Goal: Information Seeking & Learning: Learn about a topic

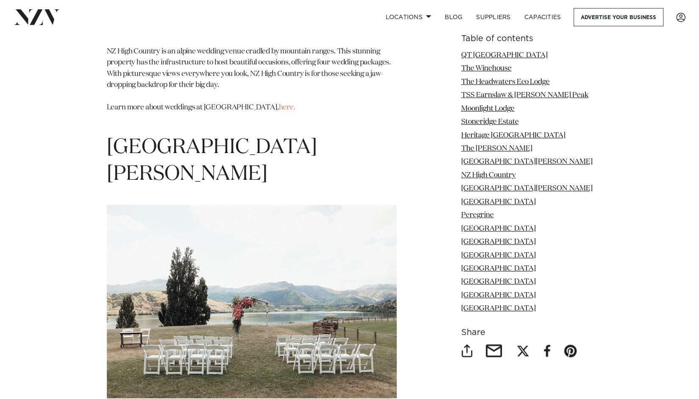
scroll to position [4645, 0]
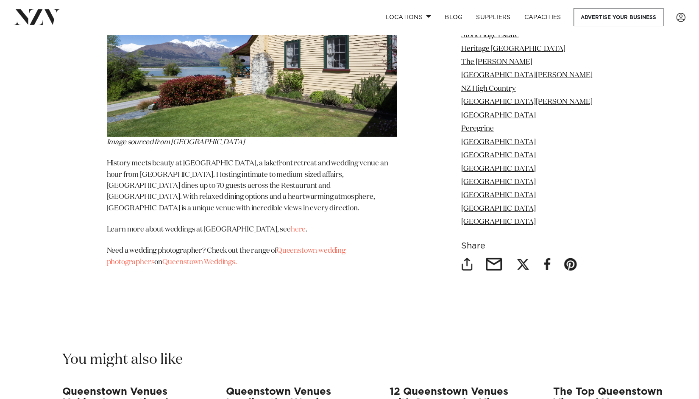
scroll to position [7995, 0]
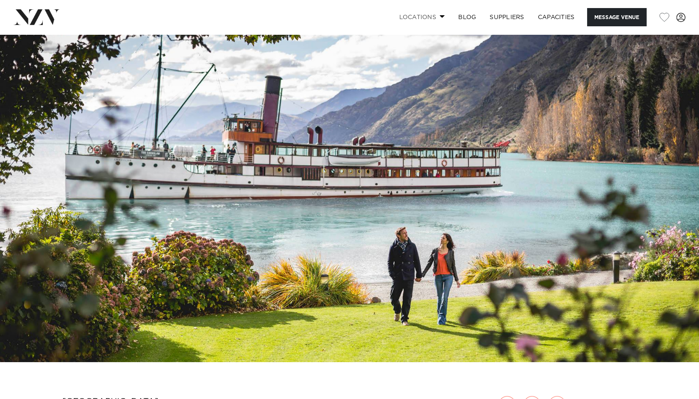
click at [437, 20] on link "Locations" at bounding box center [421, 17] width 59 height 18
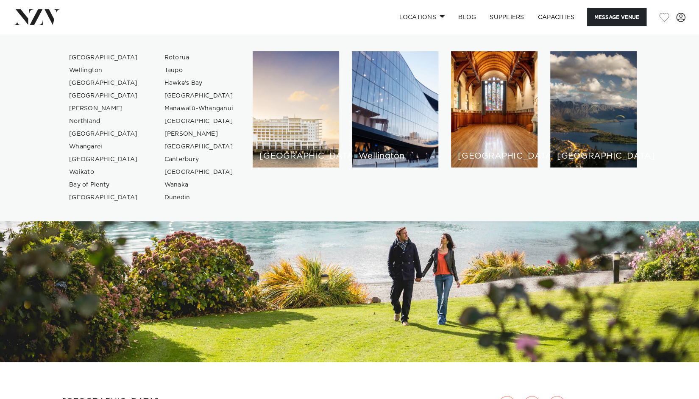
click at [502, 305] on img at bounding box center [349, 197] width 699 height 327
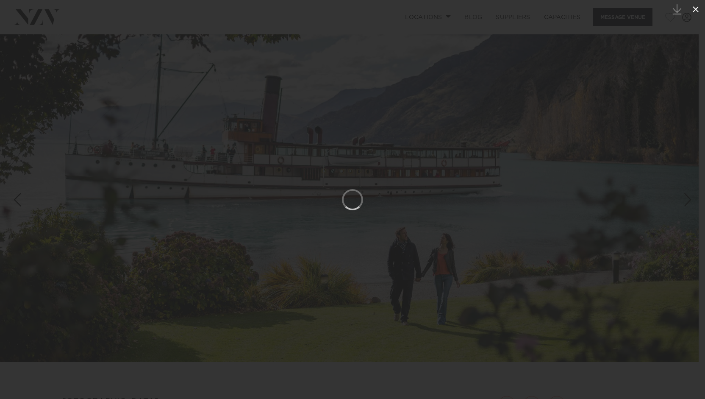
click at [698, 11] on icon at bounding box center [696, 9] width 10 height 10
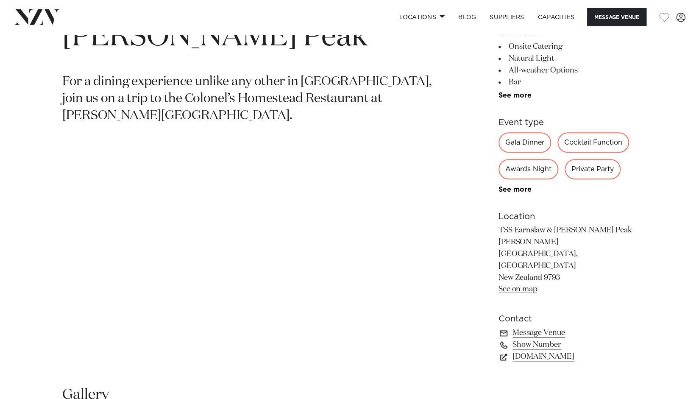
scroll to position [430, 0]
click at [597, 167] on div "Private Party" at bounding box center [592, 168] width 56 height 20
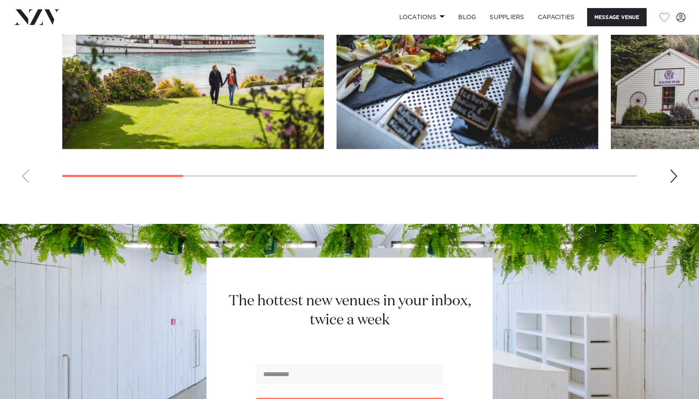
scroll to position [944, 0]
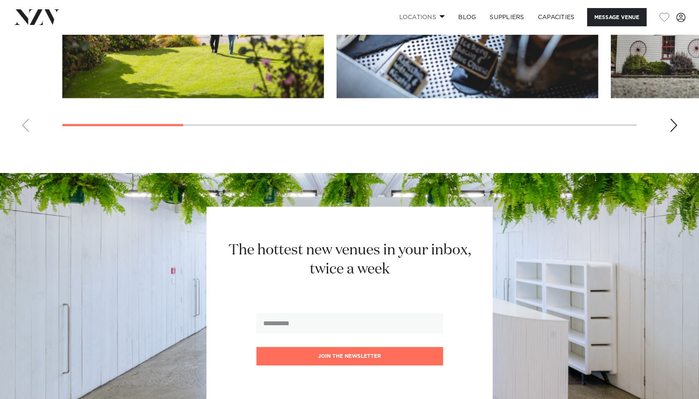
click at [434, 17] on link "Locations" at bounding box center [421, 17] width 59 height 18
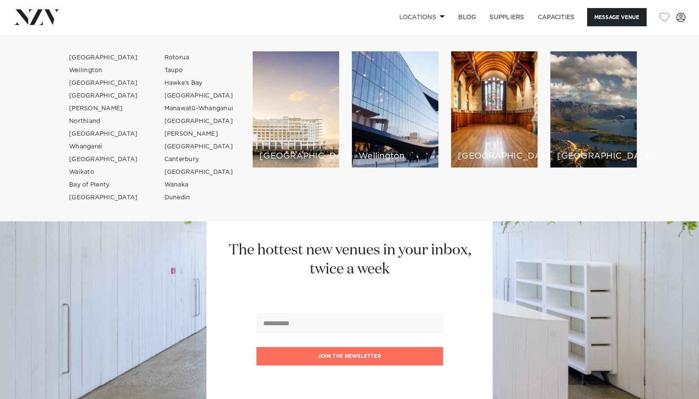
click at [79, 98] on link "[GEOGRAPHIC_DATA]" at bounding box center [103, 95] width 83 height 13
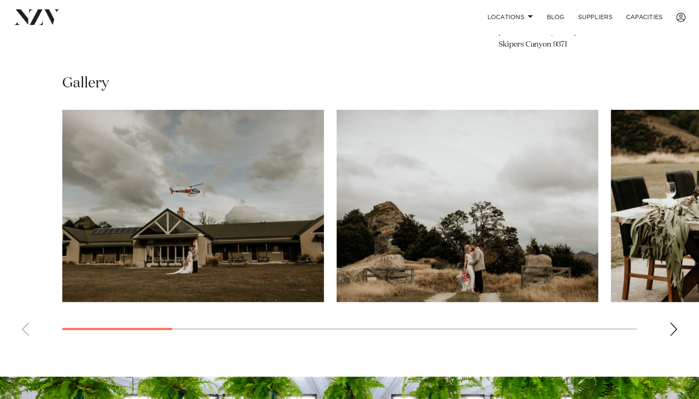
scroll to position [550, 0]
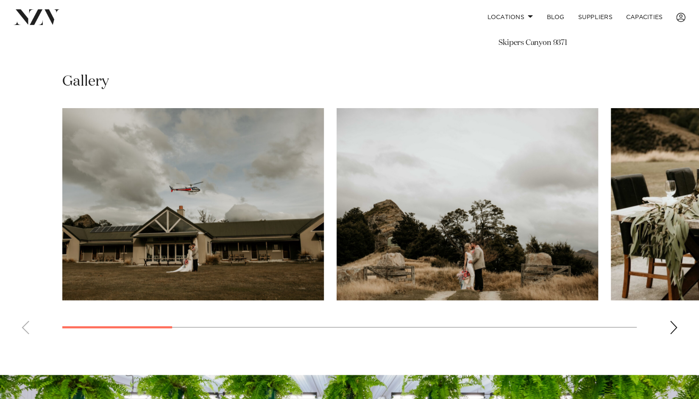
click at [674, 327] on div "Next slide" at bounding box center [673, 327] width 8 height 14
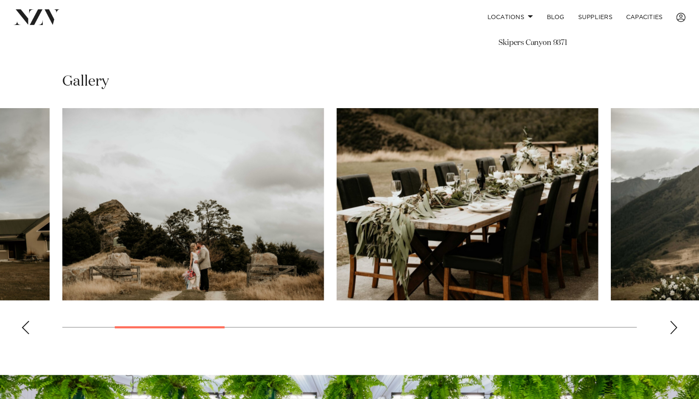
click at [674, 327] on div "Next slide" at bounding box center [673, 327] width 8 height 14
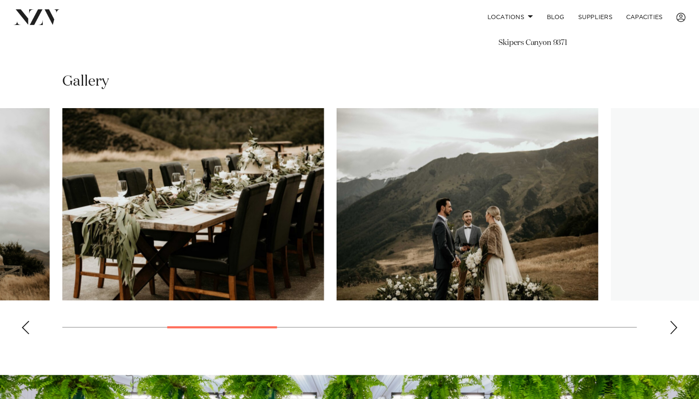
click at [674, 327] on div "Next slide" at bounding box center [673, 327] width 8 height 14
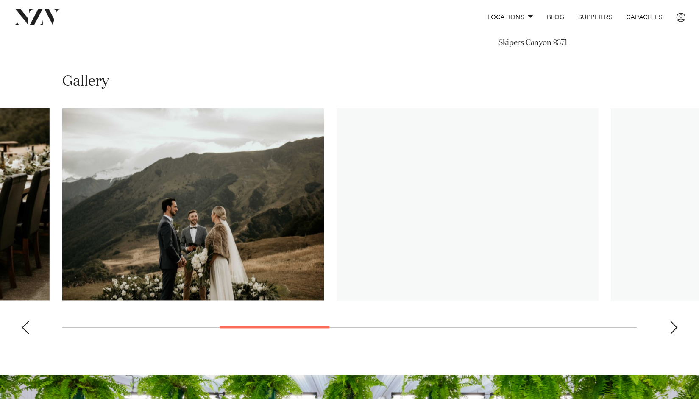
click at [674, 327] on div "Next slide" at bounding box center [673, 327] width 8 height 14
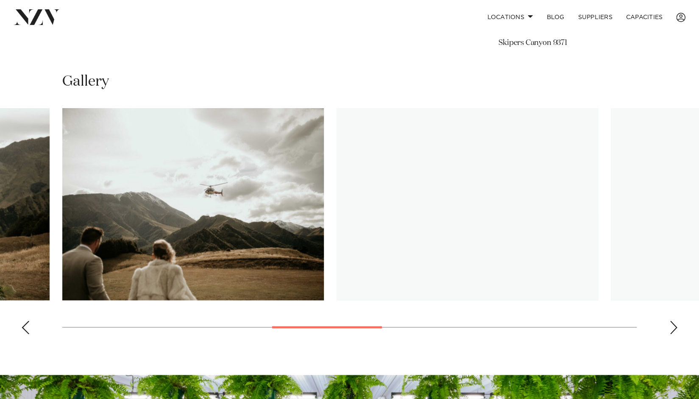
click at [674, 327] on div "Next slide" at bounding box center [673, 327] width 8 height 14
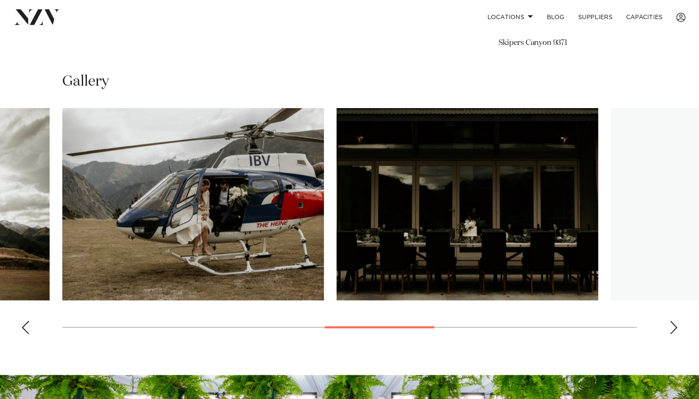
click at [674, 327] on div "Next slide" at bounding box center [673, 327] width 8 height 14
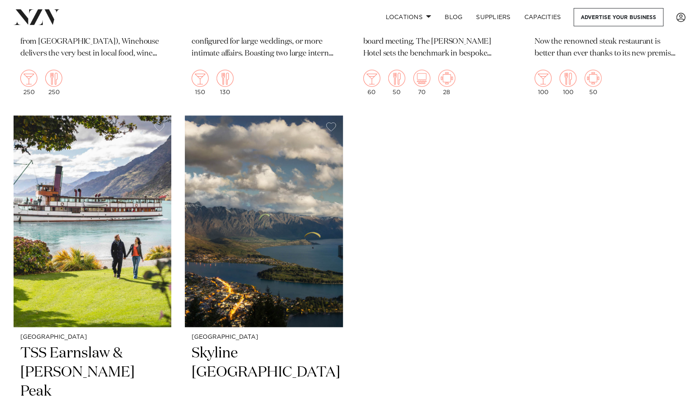
scroll to position [1176, 0]
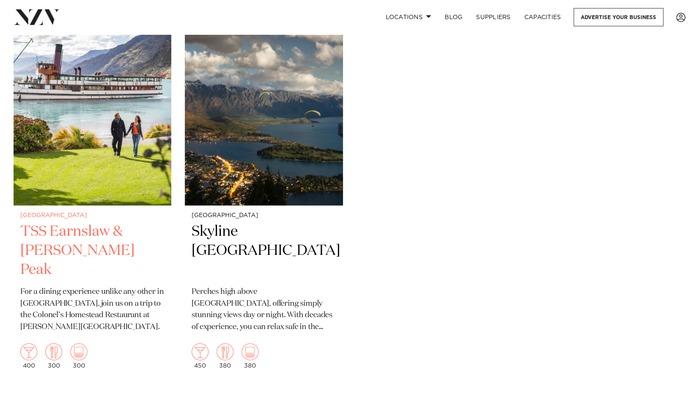
click at [74, 175] on img at bounding box center [93, 99] width 158 height 211
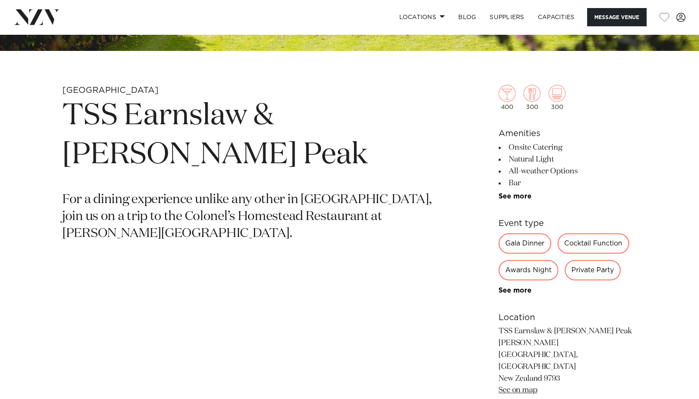
scroll to position [352, 0]
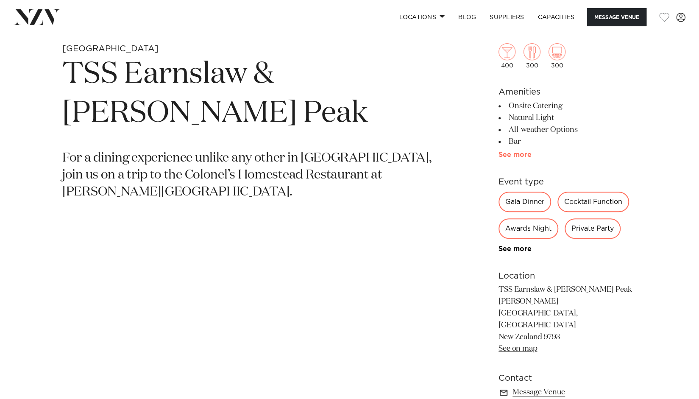
click at [503, 153] on link "See more" at bounding box center [531, 154] width 66 height 7
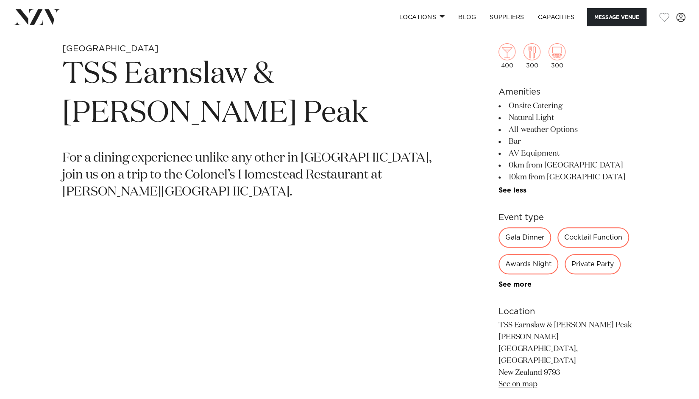
click at [682, 145] on div "Queenstown TSS Earnslaw & Walter Peak For a dining experience unlike any other …" at bounding box center [349, 263] width 685 height 441
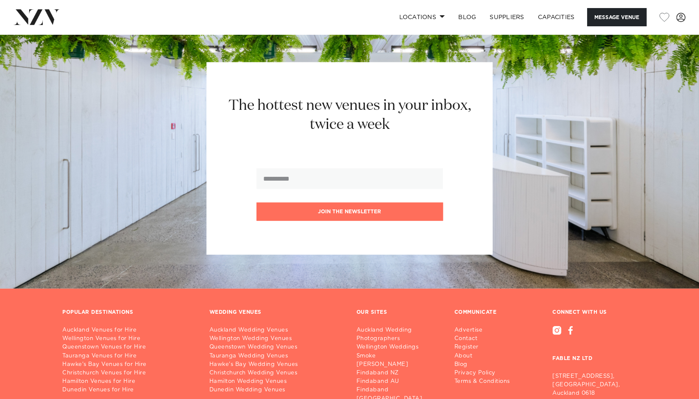
scroll to position [1204, 0]
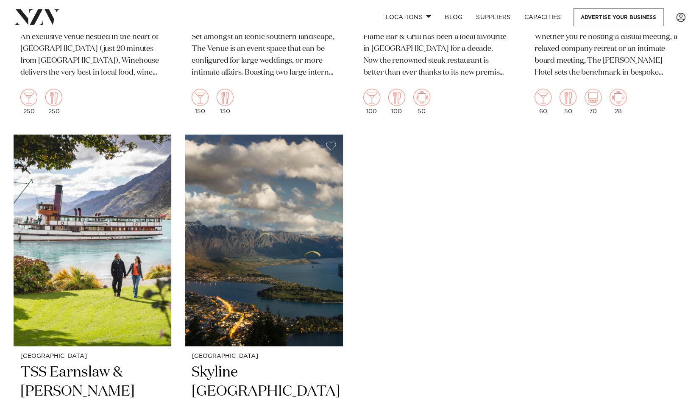
scroll to position [1037, 0]
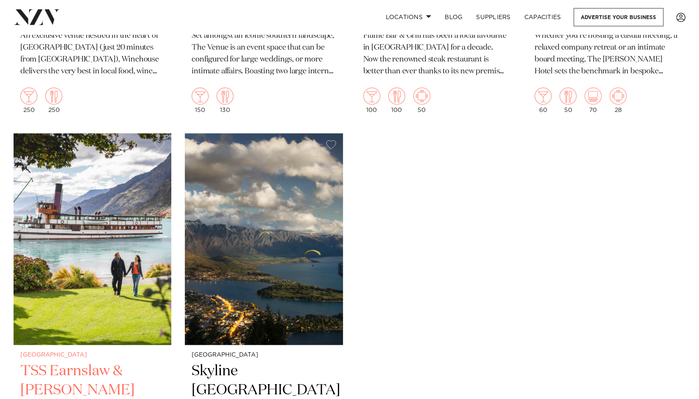
click at [51, 361] on h2 "TSS Earnslaw & [PERSON_NAME] Peak" at bounding box center [92, 389] width 144 height 57
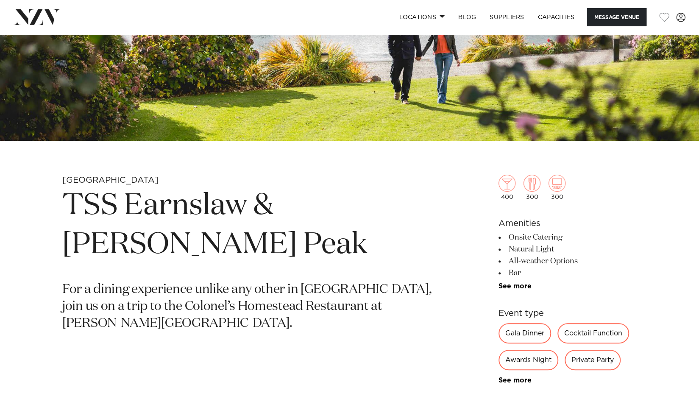
scroll to position [236, 0]
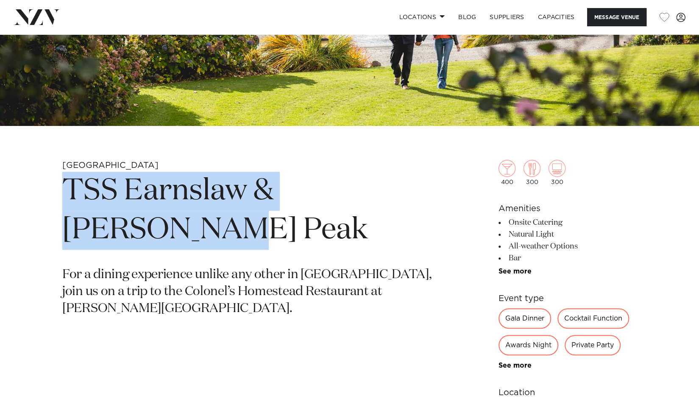
drag, startPoint x: 136, startPoint y: 230, endPoint x: 64, endPoint y: 184, distance: 86.0
click at [64, 184] on h1 "TSS Earnslaw & [PERSON_NAME] Peak" at bounding box center [250, 211] width 376 height 78
copy h1 "TSS Earnslaw & [PERSON_NAME] Peak"
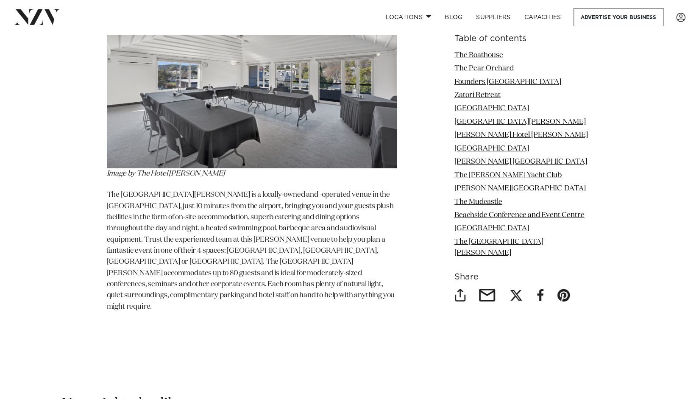
scroll to position [5989, 0]
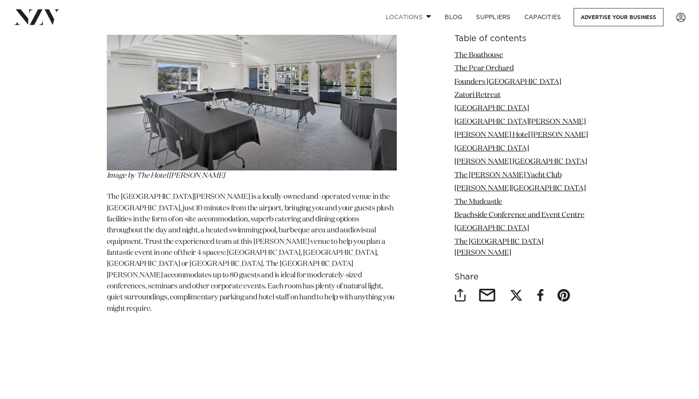
click at [427, 20] on link "Locations" at bounding box center [407, 17] width 59 height 18
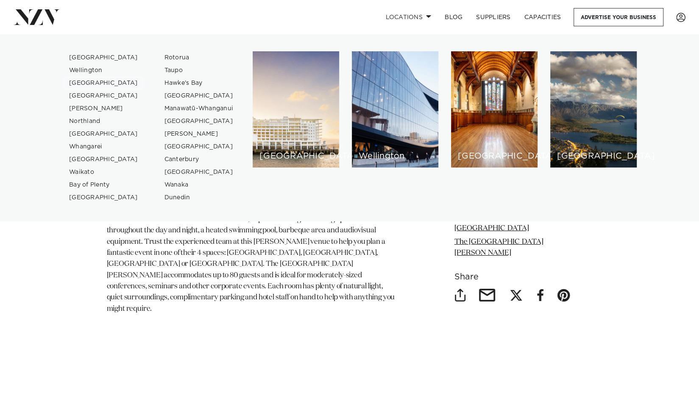
click at [100, 84] on link "[GEOGRAPHIC_DATA]" at bounding box center [103, 83] width 83 height 13
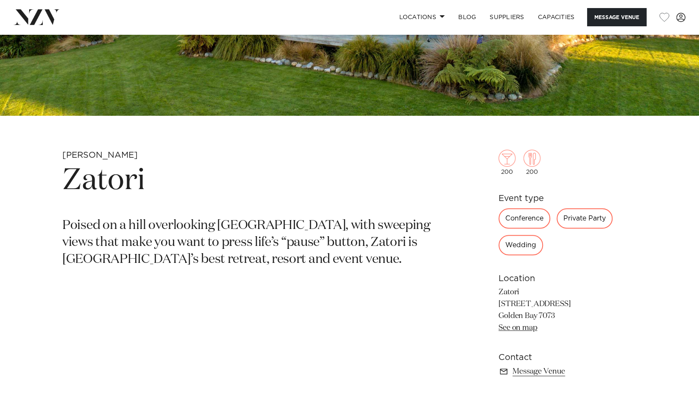
scroll to position [250, 0]
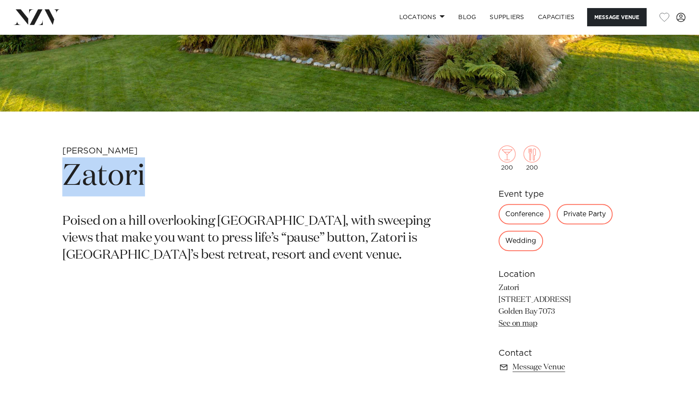
drag, startPoint x: 165, startPoint y: 176, endPoint x: 53, endPoint y: 174, distance: 112.3
click at [53, 174] on div "Nelson-Tasman Zatori Poised on a hill overlooking Collingwood, with sweeping vi…" at bounding box center [349, 272] width 685 height 255
copy h1 "Zatori"
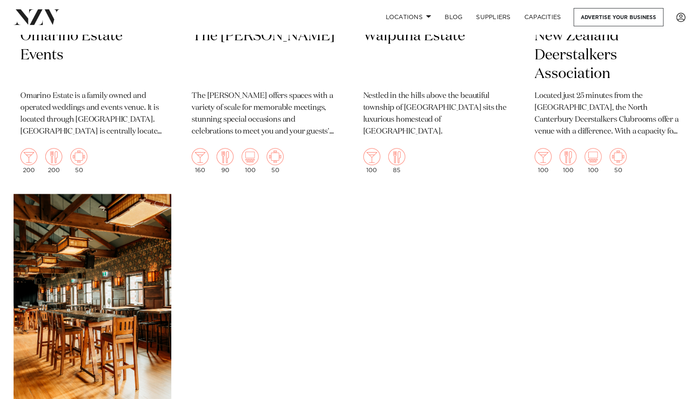
scroll to position [3021, 0]
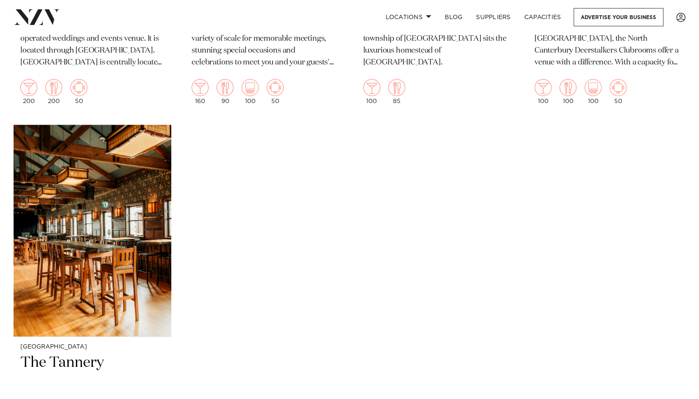
click at [411, 21] on link "Locations" at bounding box center [407, 17] width 59 height 18
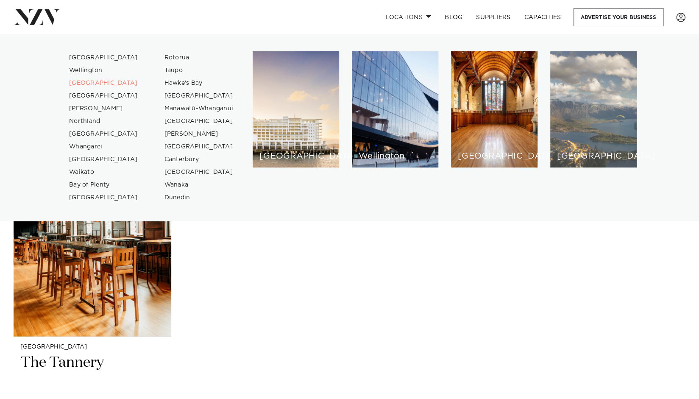
click at [556, 136] on div "[GEOGRAPHIC_DATA]" at bounding box center [593, 109] width 86 height 116
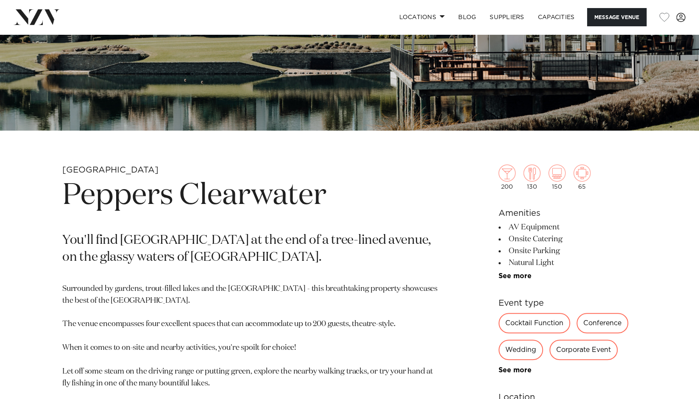
scroll to position [249, 0]
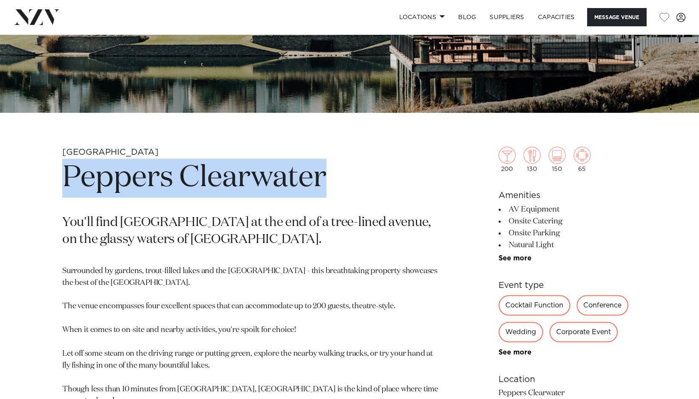
drag, startPoint x: 327, startPoint y: 182, endPoint x: 66, endPoint y: 173, distance: 262.0
click at [66, 173] on h1 "Peppers Clearwater" at bounding box center [250, 177] width 376 height 39
copy h1 "Peppers Clearwater"
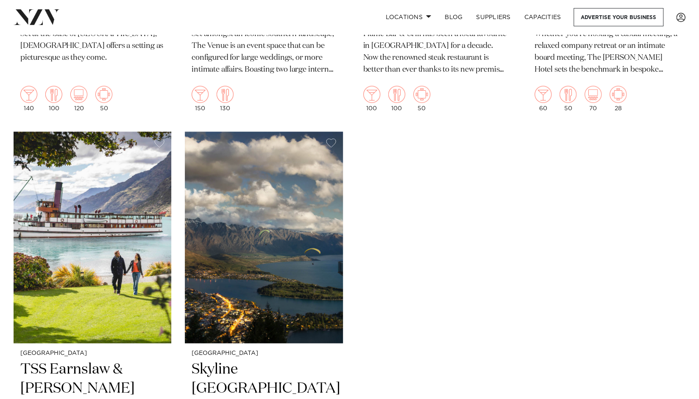
scroll to position [1049, 0]
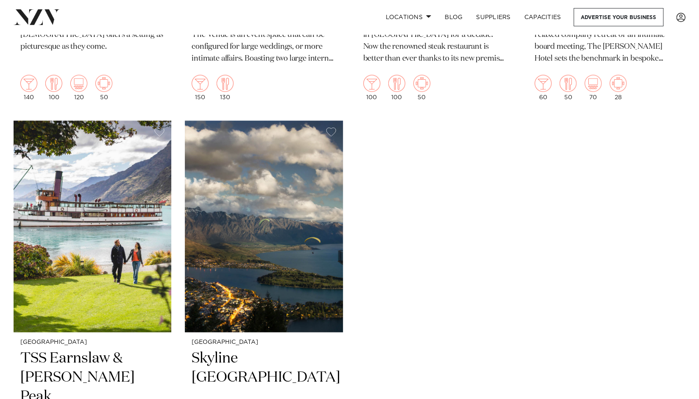
drag, startPoint x: 0, startPoint y: 0, endPoint x: 698, endPoint y: 211, distance: 729.5
click at [698, 211] on html "Locations Auckland Wellington Christchurch Queenstown Hamilton Northland Bay of…" at bounding box center [349, 22] width 699 height 2142
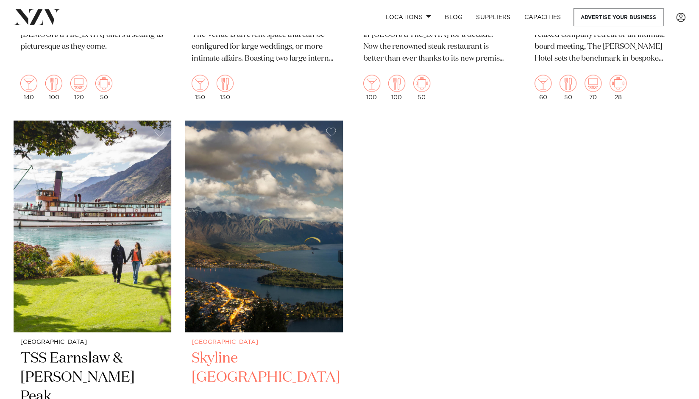
drag, startPoint x: 332, startPoint y: 261, endPoint x: 283, endPoint y: 267, distance: 48.7
click at [283, 267] on img at bounding box center [264, 226] width 158 height 211
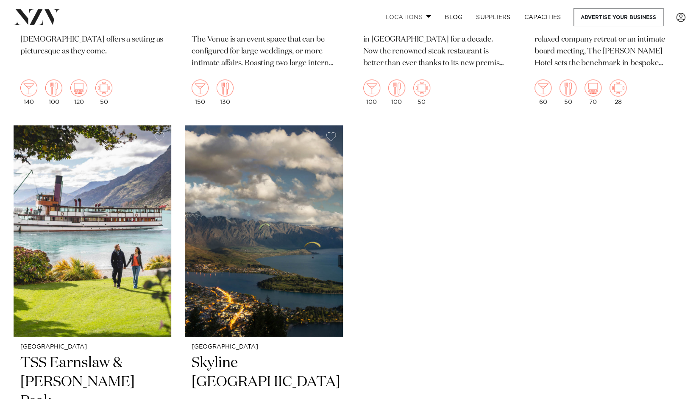
click at [407, 16] on link "Locations" at bounding box center [407, 17] width 59 height 18
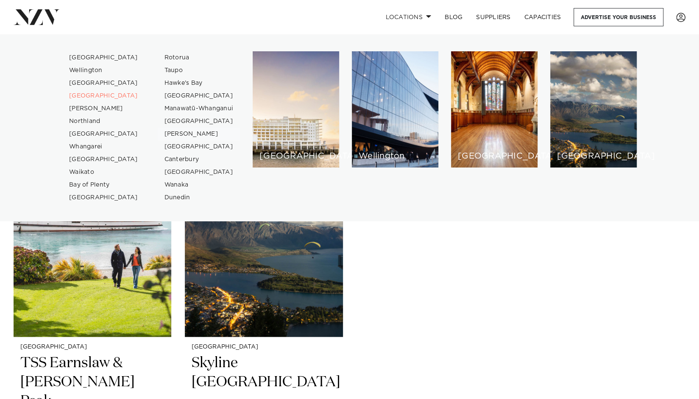
click at [172, 132] on link "[PERSON_NAME]" at bounding box center [199, 134] width 83 height 13
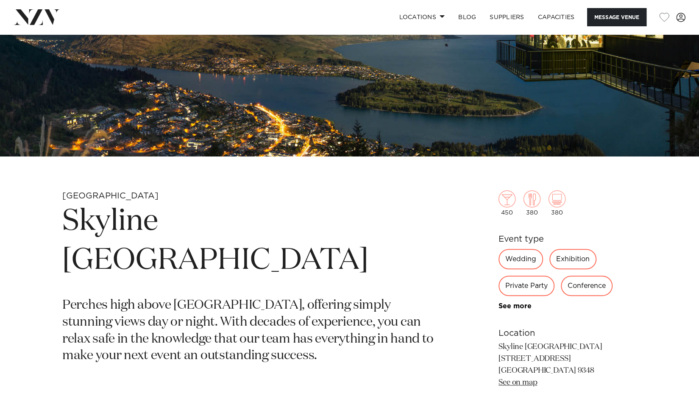
scroll to position [215, 0]
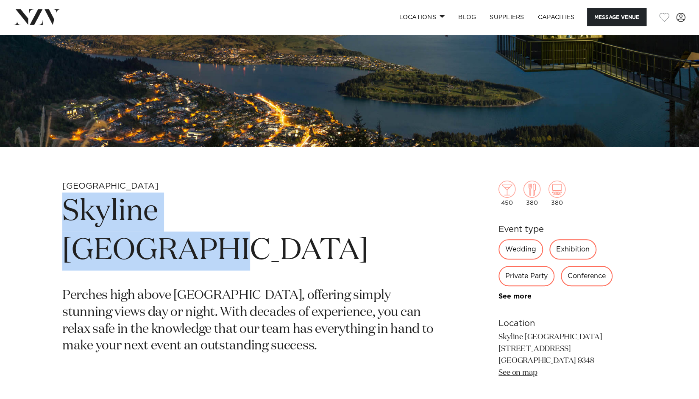
drag, startPoint x: 325, startPoint y: 214, endPoint x: 58, endPoint y: 220, distance: 267.0
click at [58, 220] on div "Queenstown Skyline [GEOGRAPHIC_DATA] Perches high above [GEOGRAPHIC_DATA], offe…" at bounding box center [349, 314] width 685 height 269
copy h1 "Skyline [GEOGRAPHIC_DATA]"
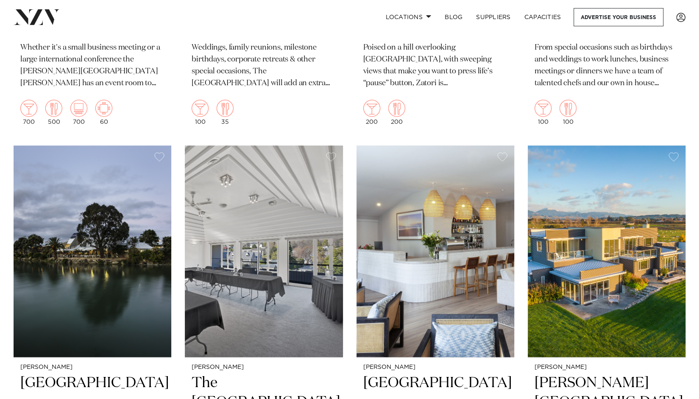
scroll to position [669, 0]
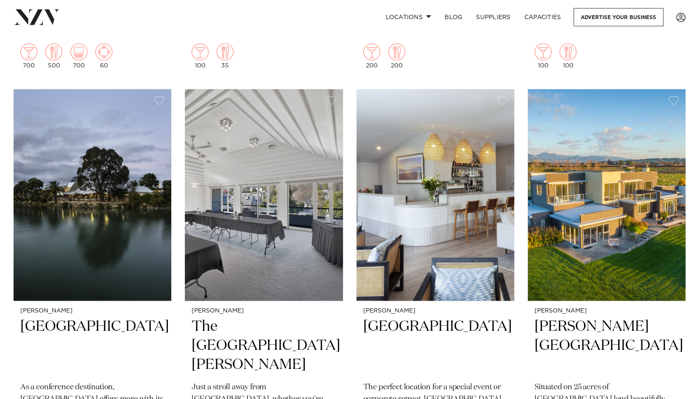
drag, startPoint x: 705, startPoint y: 47, endPoint x: 702, endPoint y: 169, distance: 121.6
click at [698, 169] on html "Locations Auckland Wellington Christchurch Queenstown Hamilton Northland Bay of…" at bounding box center [349, 393] width 699 height 2125
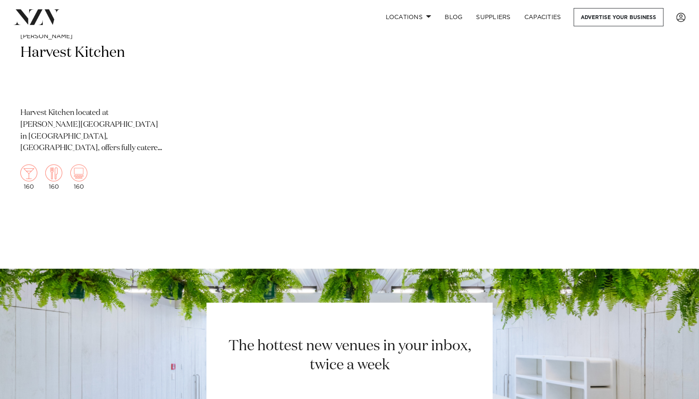
scroll to position [1340, 0]
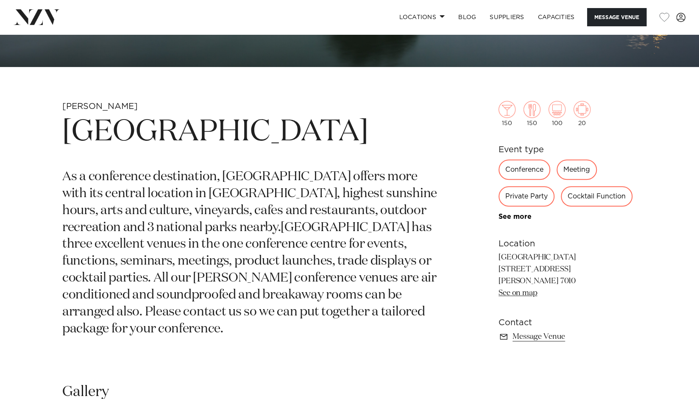
scroll to position [298, 0]
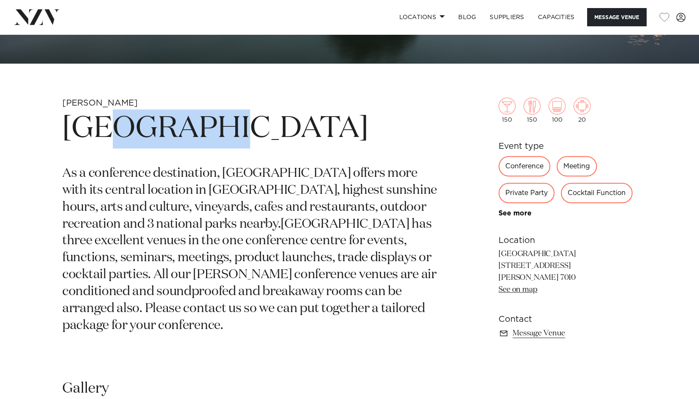
drag, startPoint x: 213, startPoint y: 124, endPoint x: 113, endPoint y: 111, distance: 100.9
click at [113, 111] on h1 "[GEOGRAPHIC_DATA]" at bounding box center [250, 128] width 376 height 39
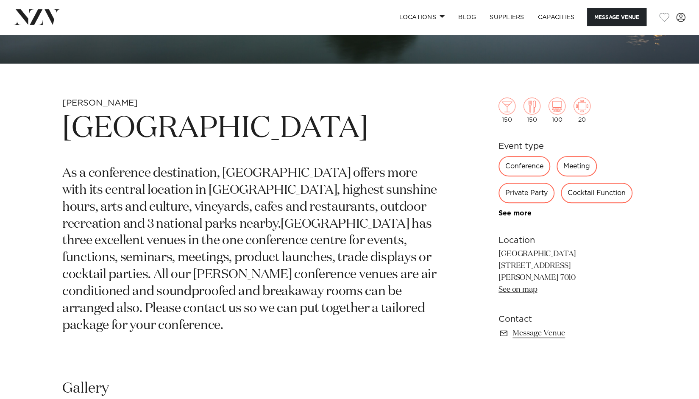
click at [229, 147] on h1 "[GEOGRAPHIC_DATA]" at bounding box center [250, 128] width 376 height 39
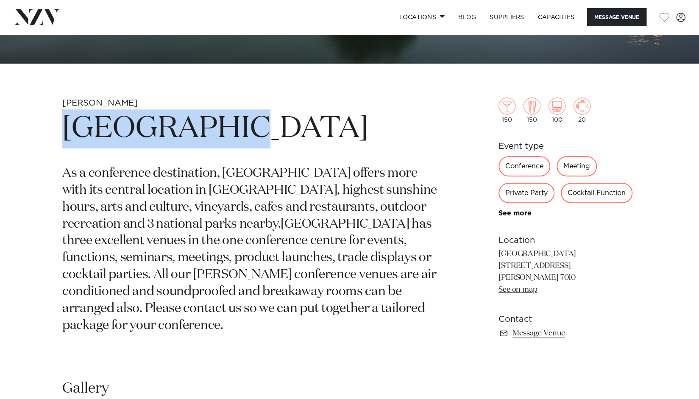
drag, startPoint x: 225, startPoint y: 132, endPoint x: 61, endPoint y: 134, distance: 164.4
click at [61, 134] on div "[PERSON_NAME][GEOGRAPHIC_DATA] As a conference destination, [GEOGRAPHIC_DATA] o…" at bounding box center [349, 231] width 685 height 269
copy h1 "[GEOGRAPHIC_DATA]"
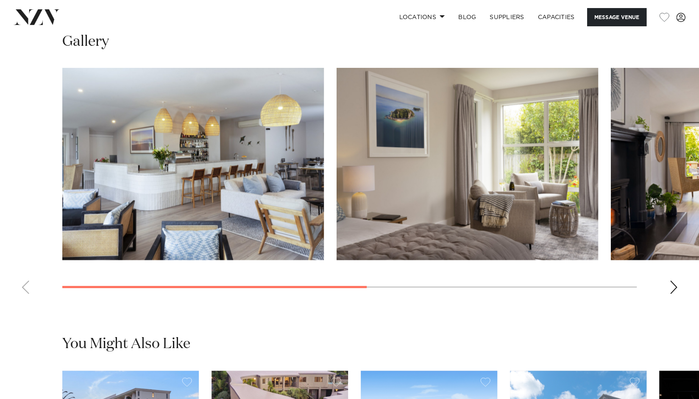
scroll to position [664, 0]
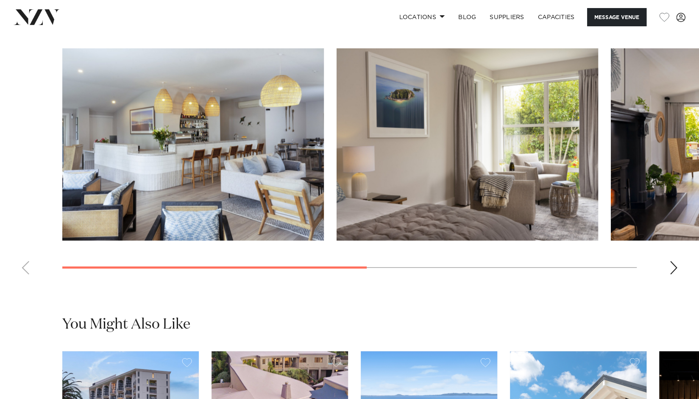
click at [672, 273] on div "Next slide" at bounding box center [673, 268] width 8 height 14
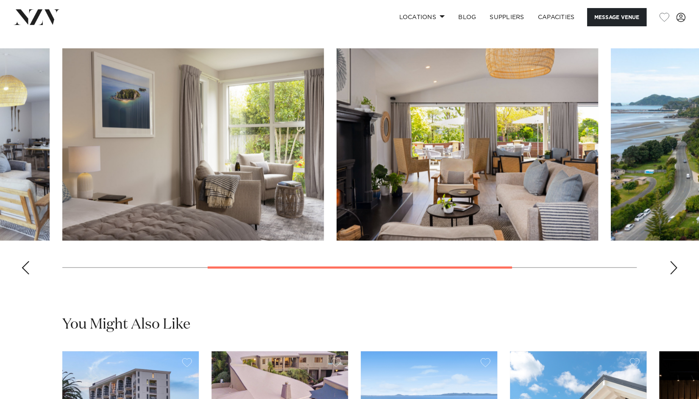
click at [672, 273] on div "Next slide" at bounding box center [673, 268] width 8 height 14
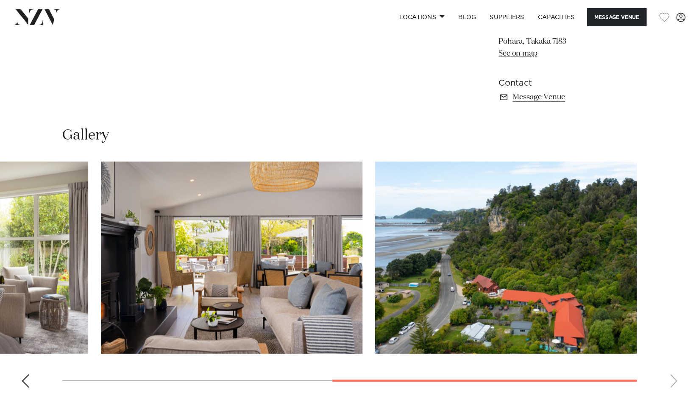
scroll to position [512, 0]
